Goal: Task Accomplishment & Management: Manage account settings

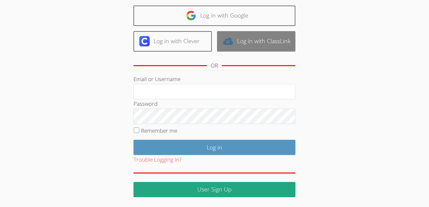
scroll to position [49, 0]
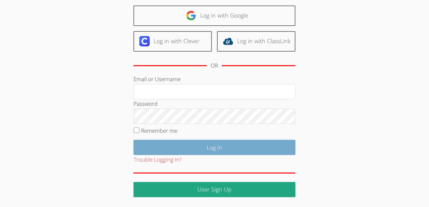
type input "[EMAIL_ADDRESS][DOMAIN_NAME]"
click at [253, 155] on input "Log in" at bounding box center [214, 147] width 162 height 15
